Goal: Entertainment & Leisure: Consume media (video, audio)

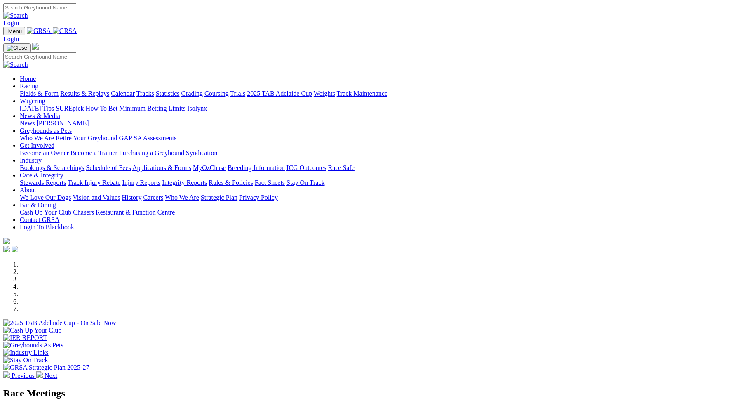
click at [38, 82] on link "Racing" at bounding box center [29, 85] width 19 height 7
click at [59, 90] on link "Fields & Form" at bounding box center [39, 93] width 39 height 7
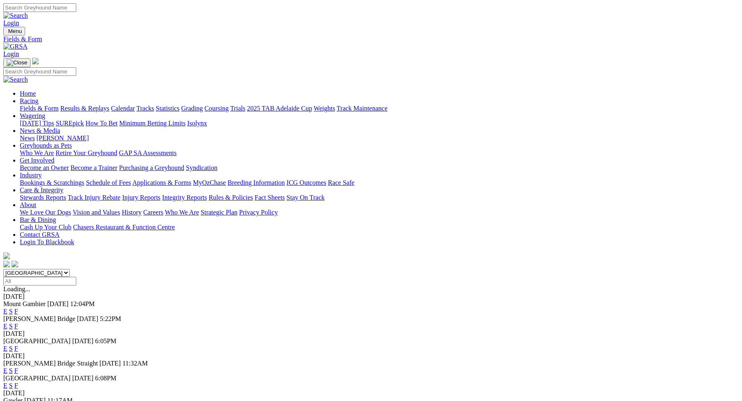
click at [70, 269] on select "South Australia New South Wales Northern Territory Queensland Tasmania Victoria…" at bounding box center [36, 273] width 66 height 8
select select "[GEOGRAPHIC_DATA]"
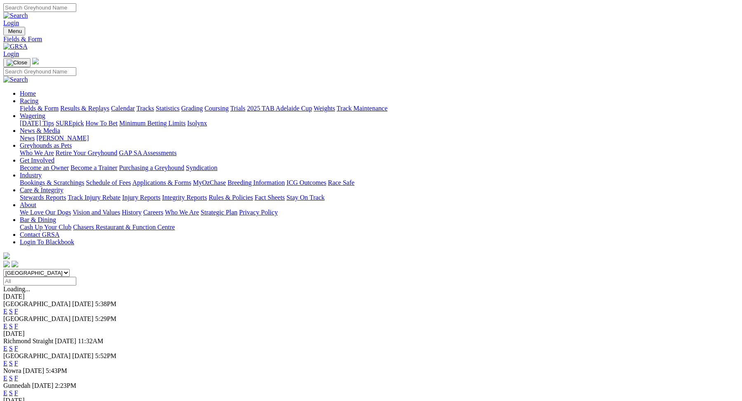
click at [412, 344] on div "E S F" at bounding box center [370, 347] width 735 height 7
click at [7, 344] on link "E" at bounding box center [5, 347] width 4 height 7
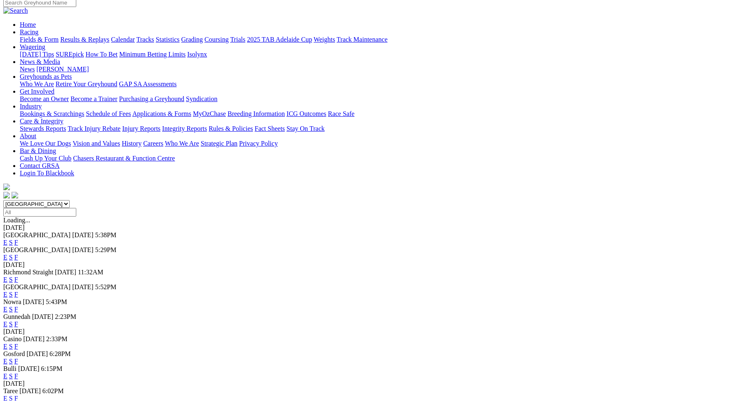
scroll to position [89, 0]
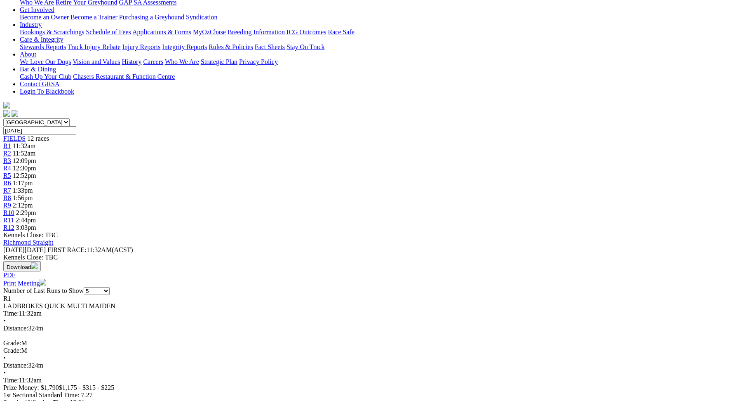
scroll to position [185, 0]
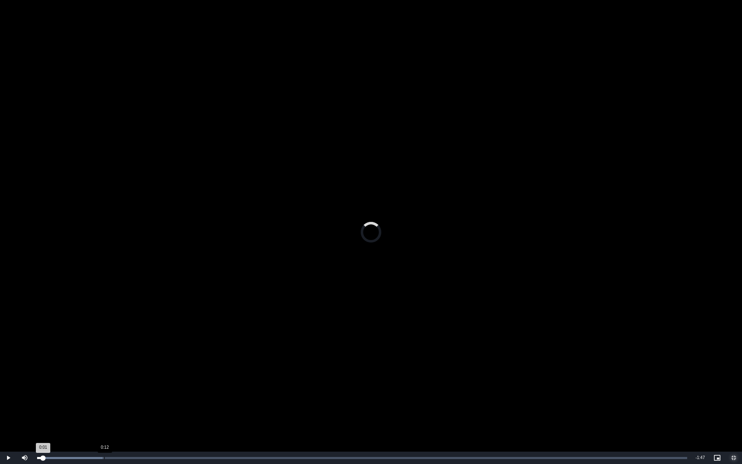
click at [104, 400] on div "Loaded : 10.09% 0:12 0:01" at bounding box center [362, 457] width 658 height 12
click at [172, 400] on div "Loaded : 25.24% 0:23 0:14" at bounding box center [362, 457] width 658 height 12
click at [195, 400] on div "Loaded : 25.24% 0:28 0:25" at bounding box center [362, 457] width 658 height 12
click at [188, 400] on div "Loaded : 25.24% 0:27 0:27" at bounding box center [362, 458] width 650 height 2
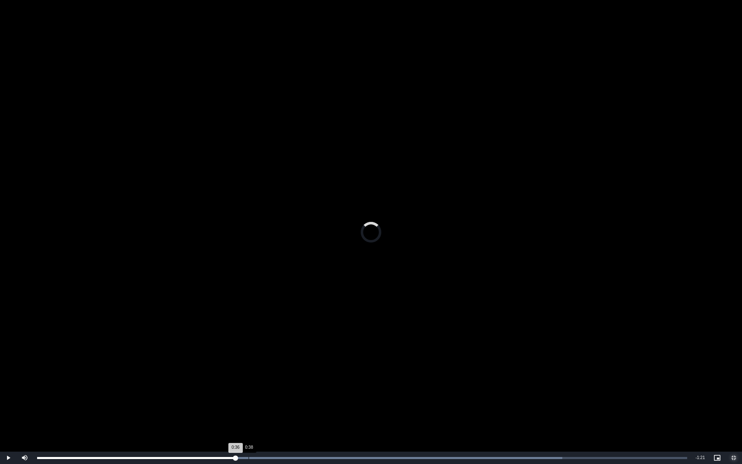
click at [248, 400] on div "Loaded : 80.75% 0:38 0:36" at bounding box center [362, 457] width 658 height 12
click at [262, 400] on div "Loaded : 80.75% 0:41 0:41" at bounding box center [362, 457] width 658 height 12
click at [290, 400] on div "Loaded : 80.75% 0:46 0:41" at bounding box center [362, 457] width 658 height 12
click at [314, 392] on video "To view this video please enable JavaScript, and consider upgrading to a web br…" at bounding box center [371, 232] width 742 height 464
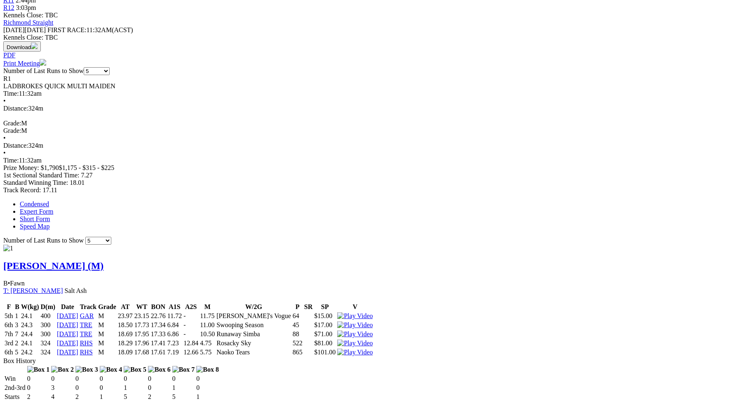
scroll to position [388, 0]
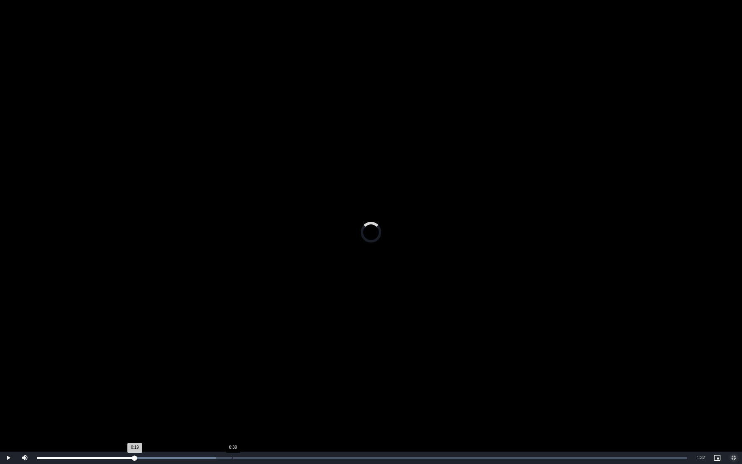
click at [232, 400] on div "0:39" at bounding box center [232, 458] width 0 height 2
click at [220, 400] on div "Loaded : 41.26% 0:36 0:36" at bounding box center [362, 458] width 650 height 2
click at [223, 400] on div "0:37" at bounding box center [129, 458] width 185 height 2
click at [277, 400] on div "Loaded : 73.36% 0:48 0:45" at bounding box center [362, 458] width 650 height 2
click at [302, 400] on div "Loaded : 73.36% 0:48 0:48" at bounding box center [362, 458] width 650 height 2
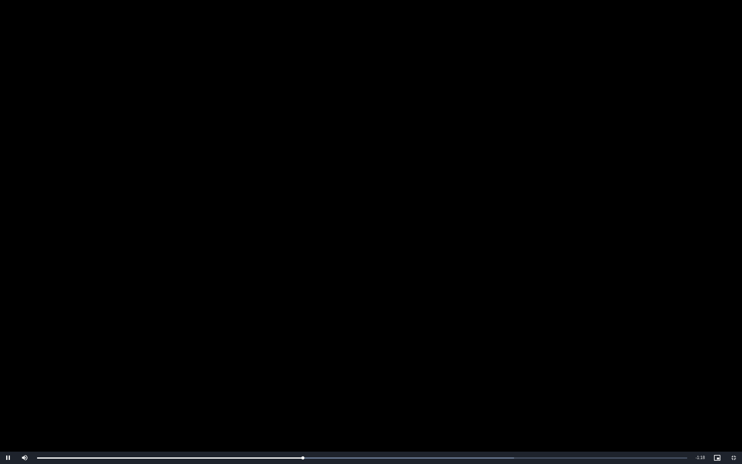
click at [316, 364] on video "To view this video please enable JavaScript, and consider upgrading to a web br…" at bounding box center [371, 232] width 742 height 464
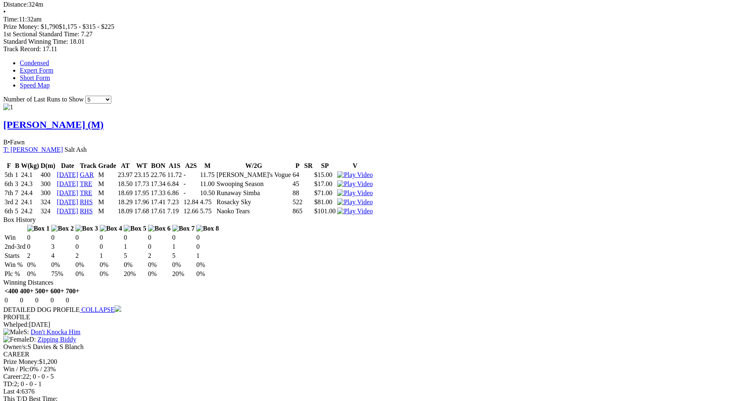
scroll to position [514, 0]
